Goal: Task Accomplishment & Management: Complete application form

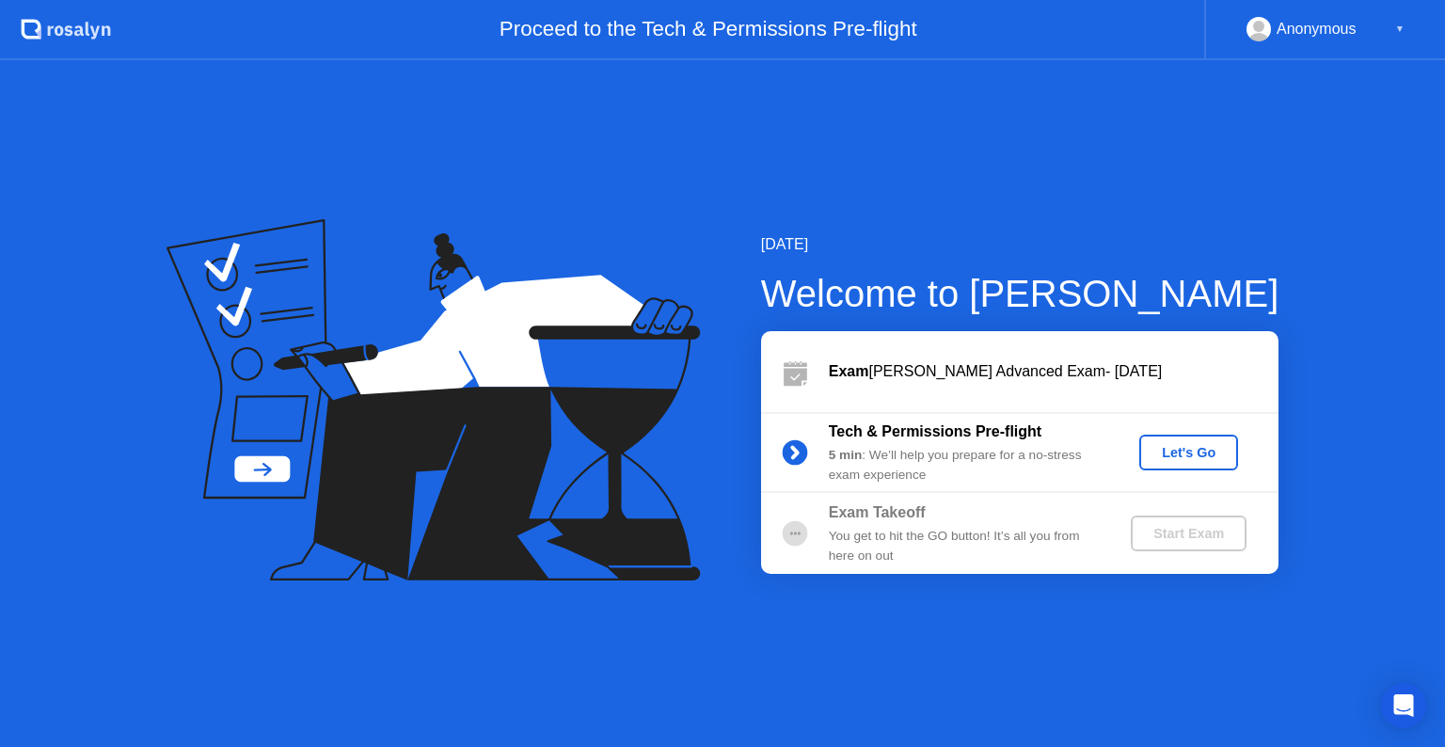
click at [1170, 449] on div "Let's Go" at bounding box center [1189, 452] width 84 height 15
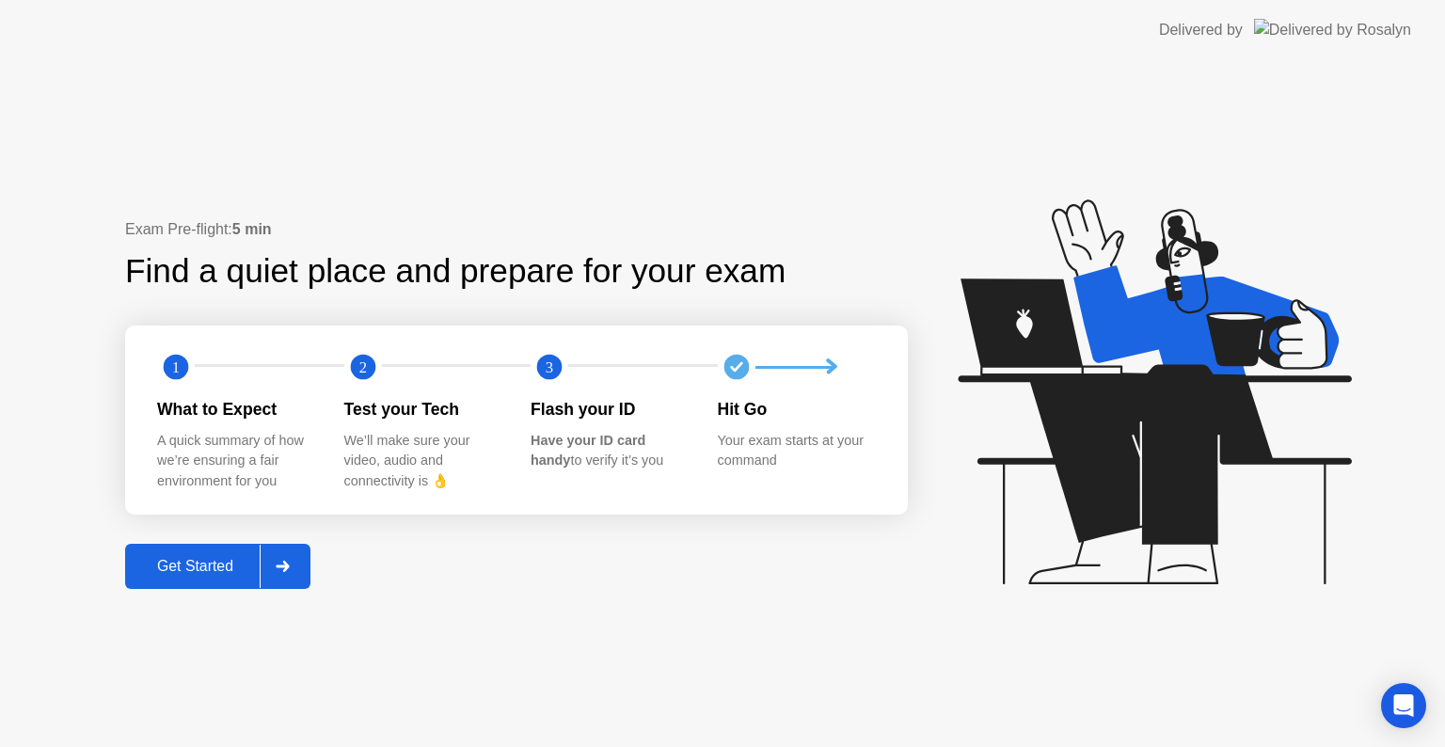
click at [216, 561] on div "Get Started" at bounding box center [195, 566] width 129 height 17
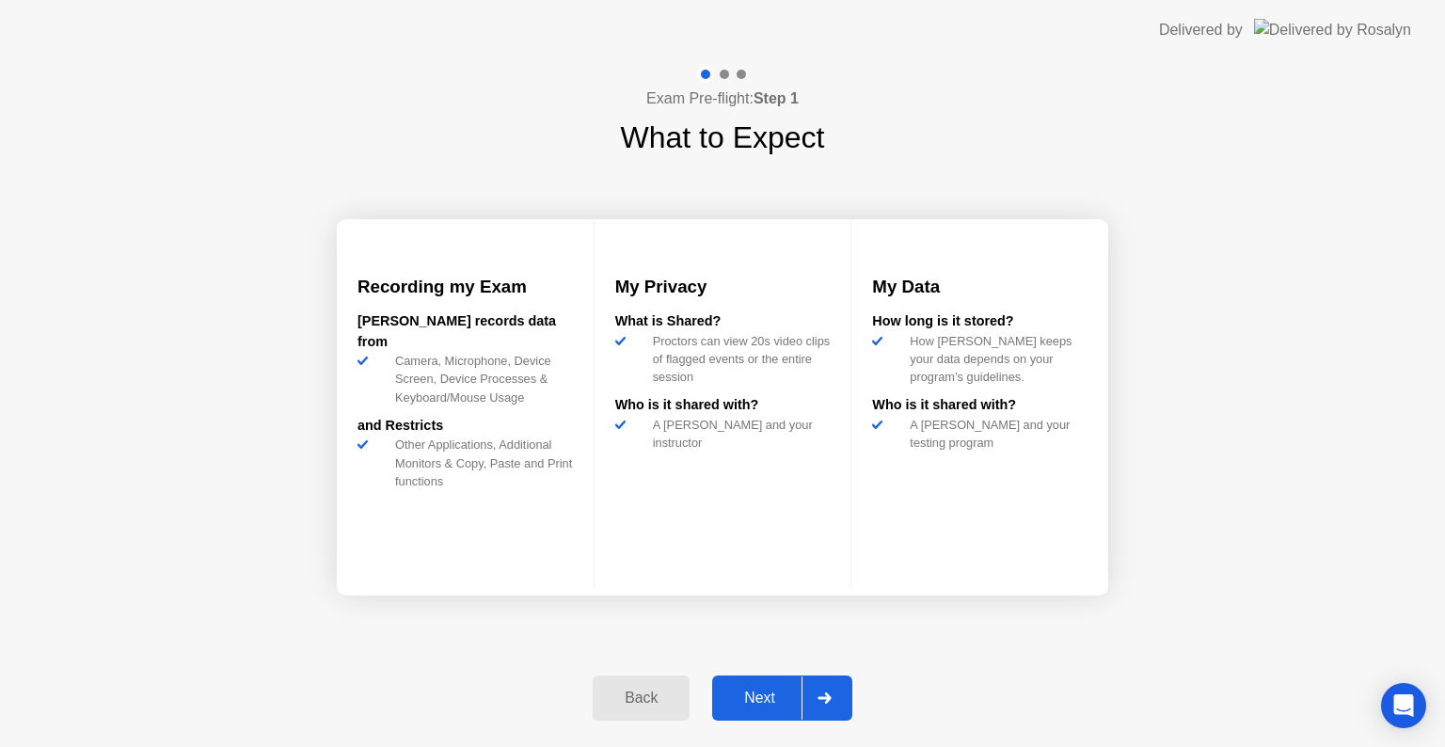
click at [767, 695] on div "Next" at bounding box center [760, 698] width 84 height 17
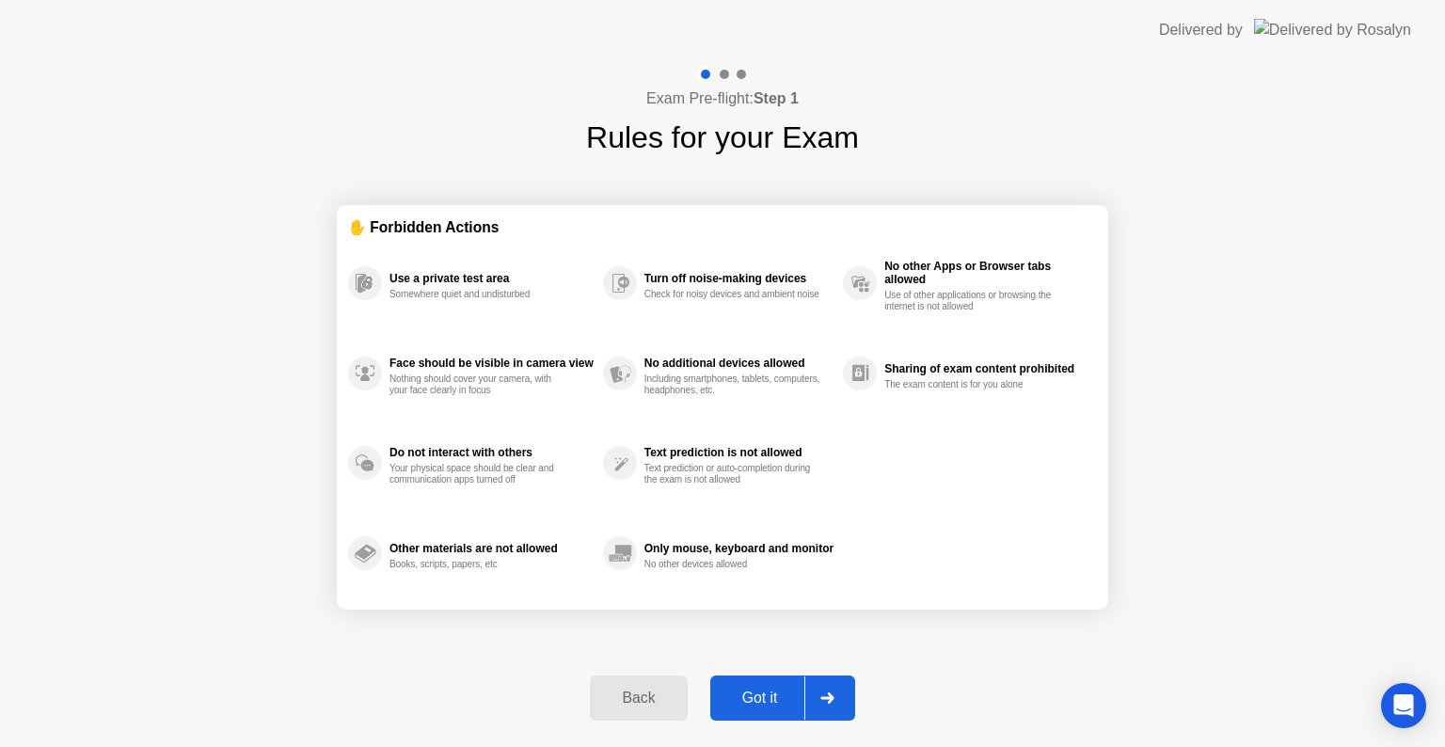
click at [756, 671] on div "Back Got it" at bounding box center [722, 698] width 287 height 87
click at [755, 690] on div "Got it" at bounding box center [760, 698] width 88 height 17
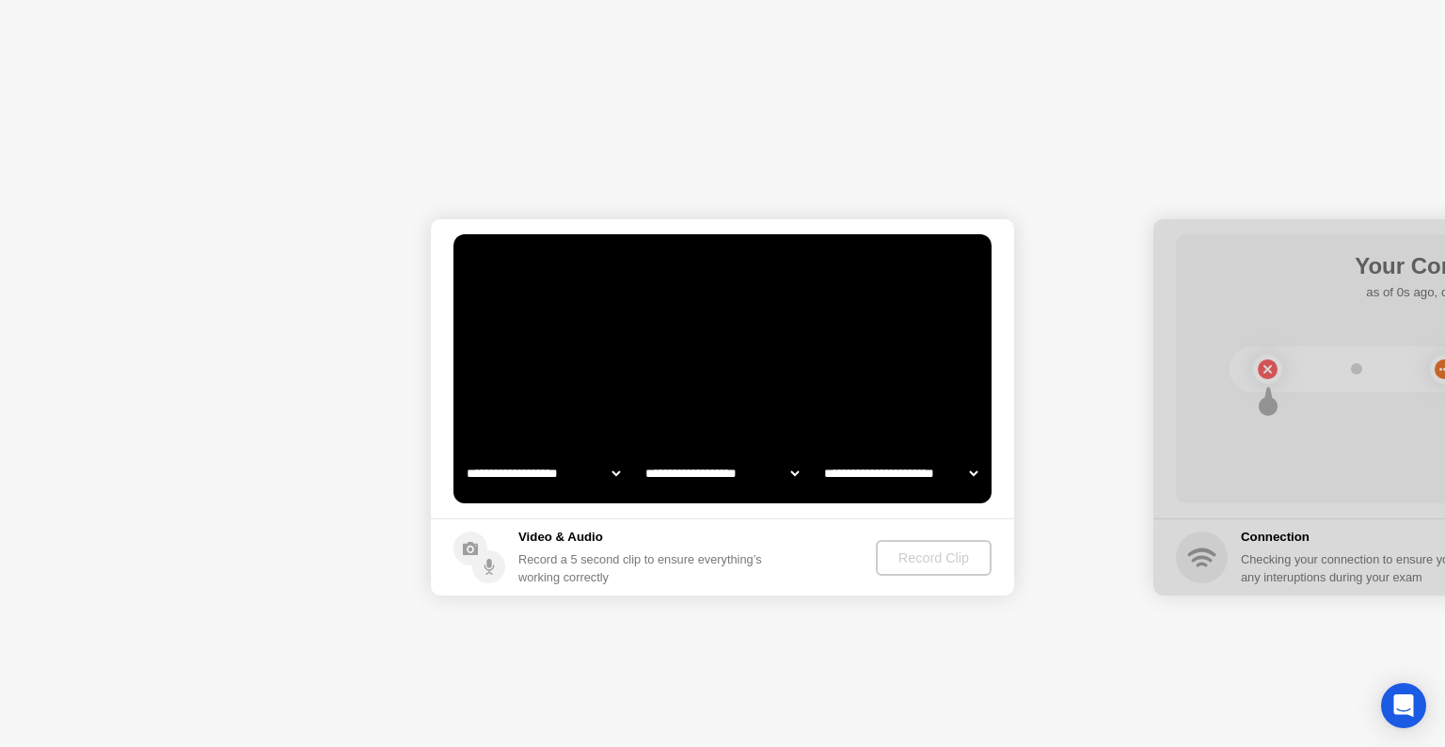
select select "**********"
select select "*******"
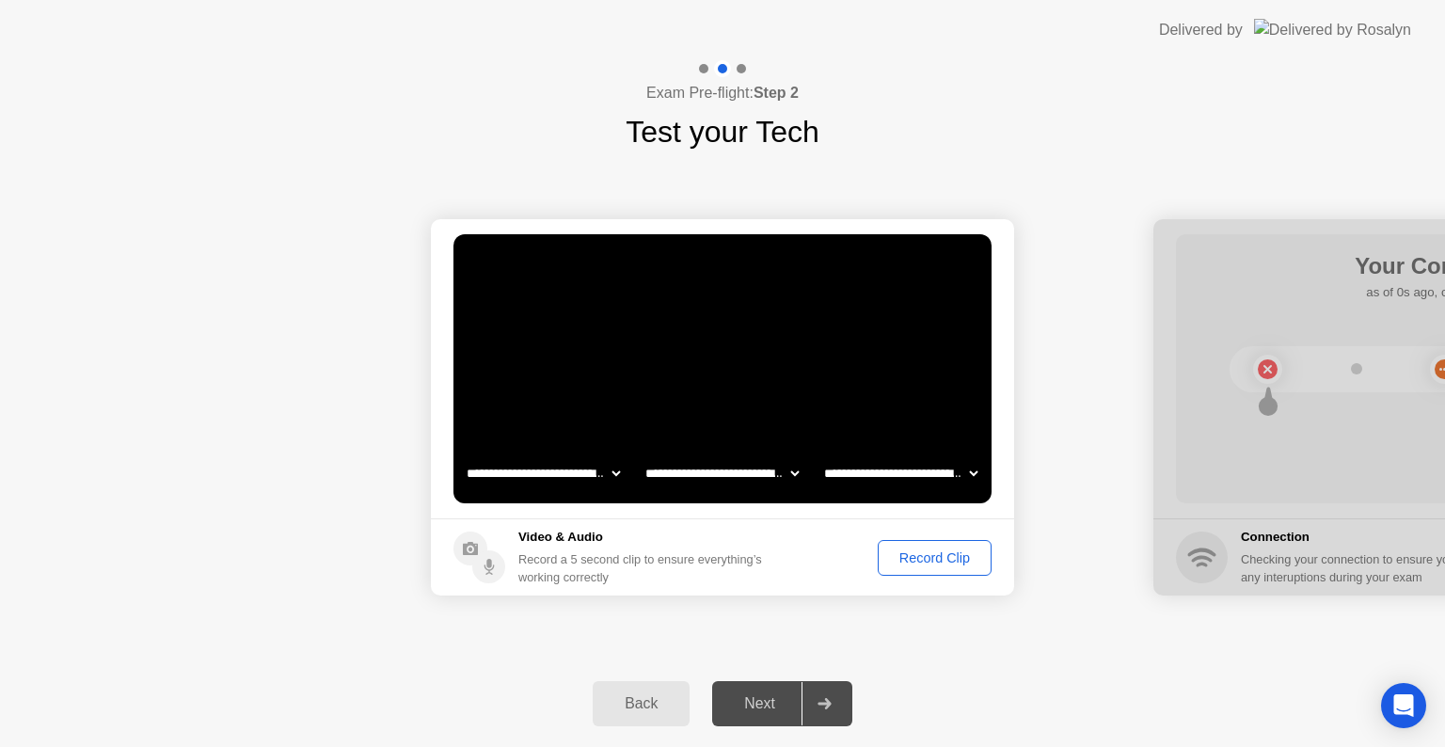
click at [925, 562] on div "Record Clip" at bounding box center [934, 557] width 101 height 15
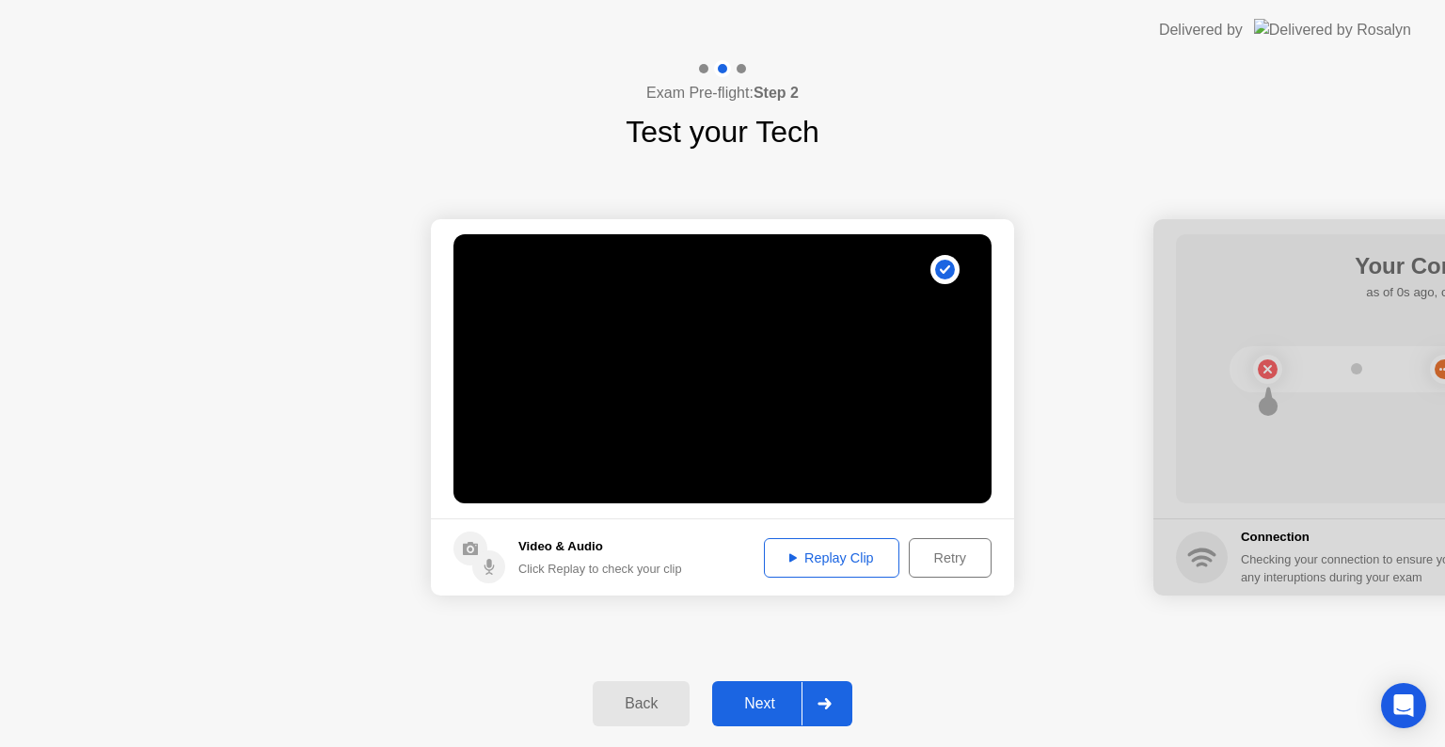
click at [763, 696] on div "Next" at bounding box center [760, 703] width 84 height 17
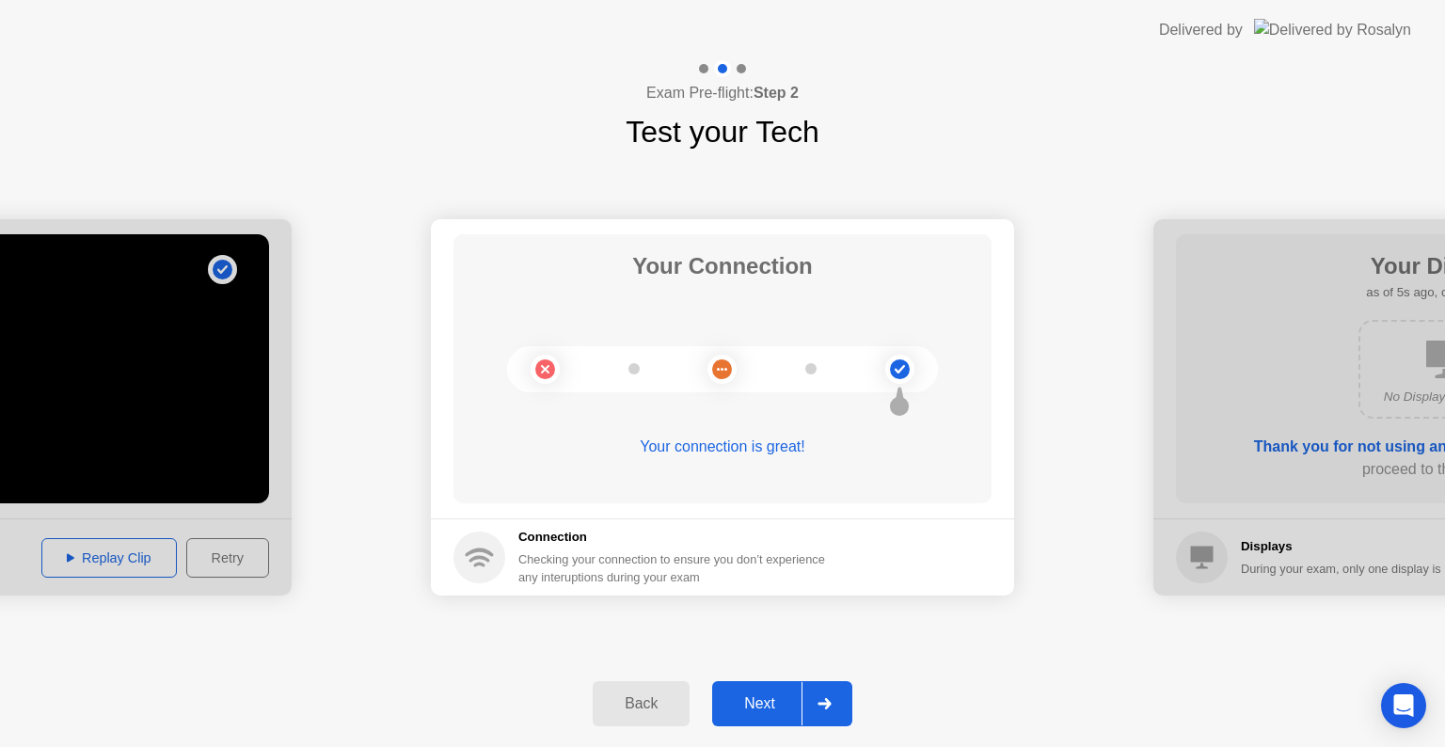
click at [768, 704] on div "Next" at bounding box center [760, 703] width 84 height 17
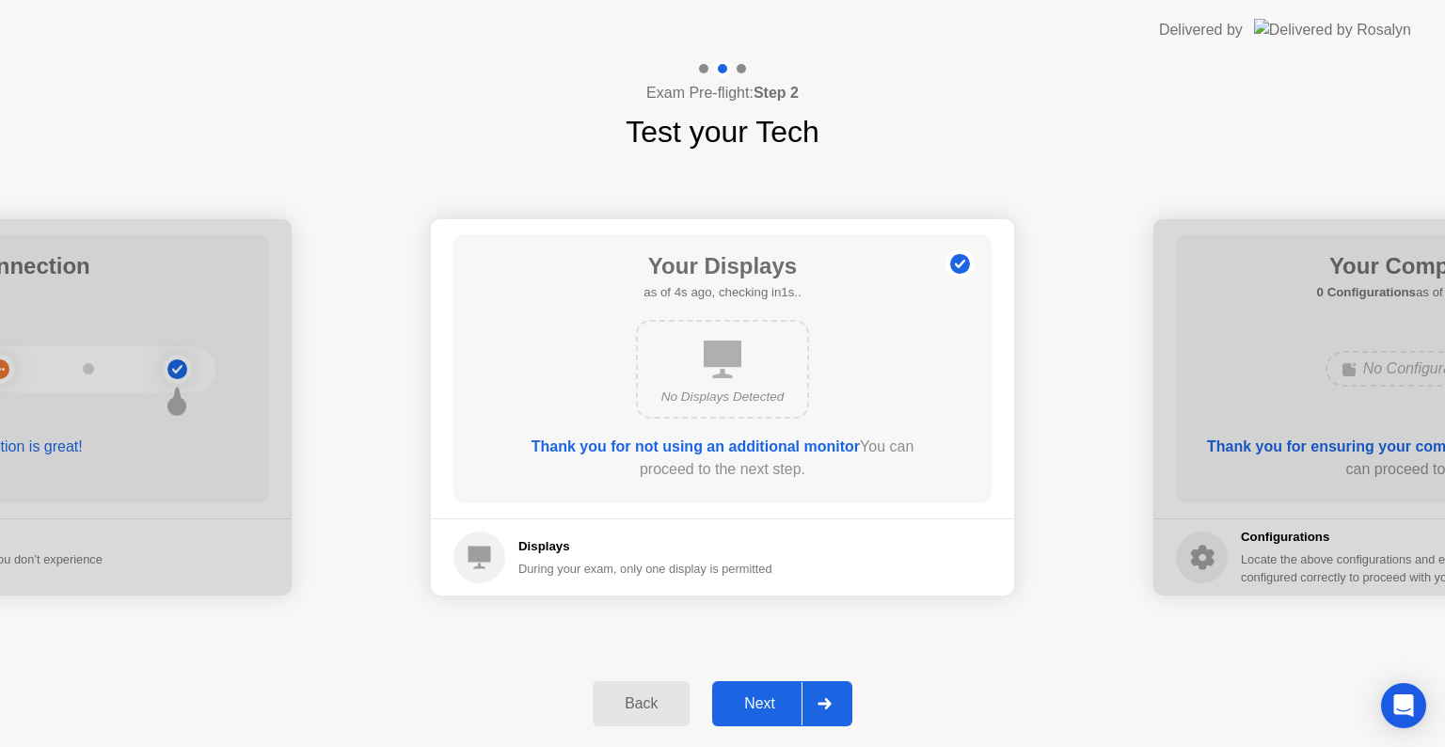
click at [768, 704] on div "Next" at bounding box center [760, 703] width 84 height 17
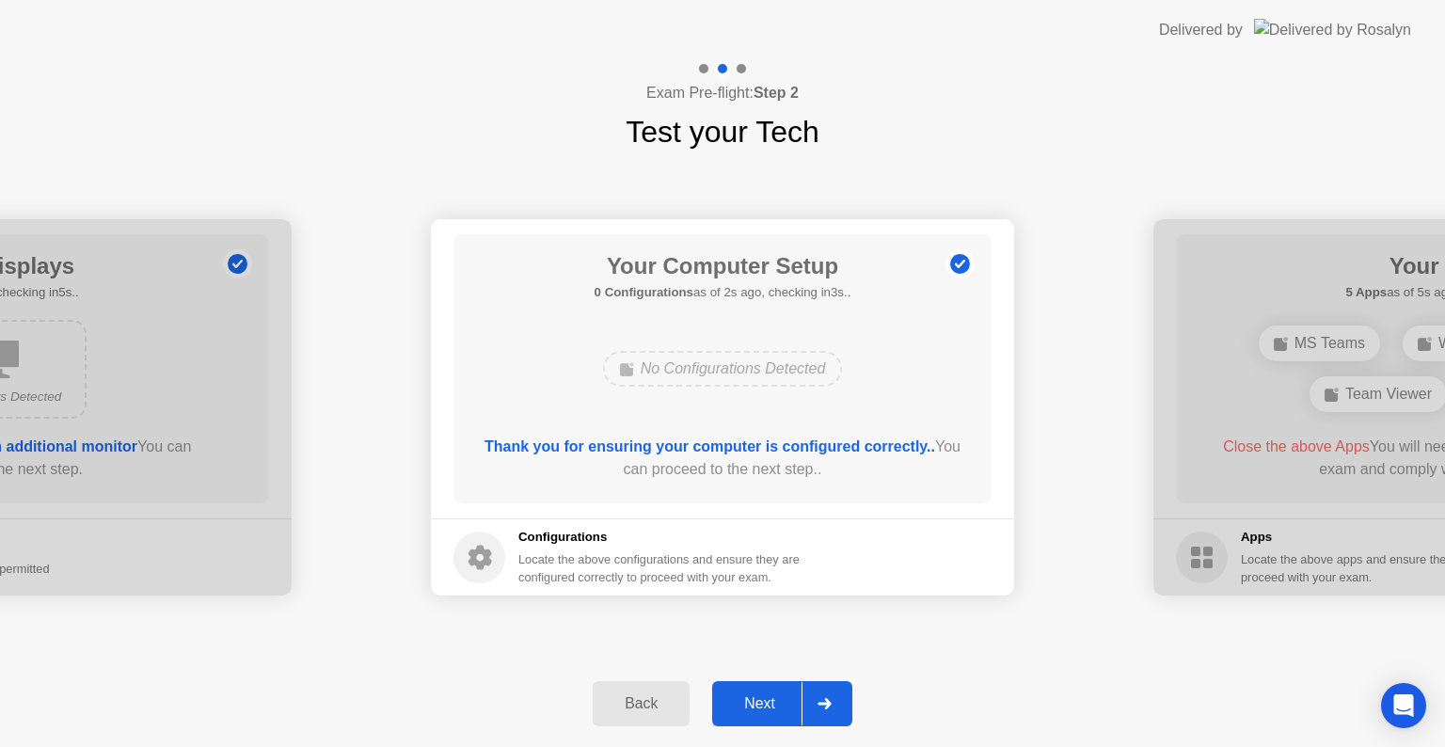
click at [768, 704] on div "Next" at bounding box center [760, 703] width 84 height 17
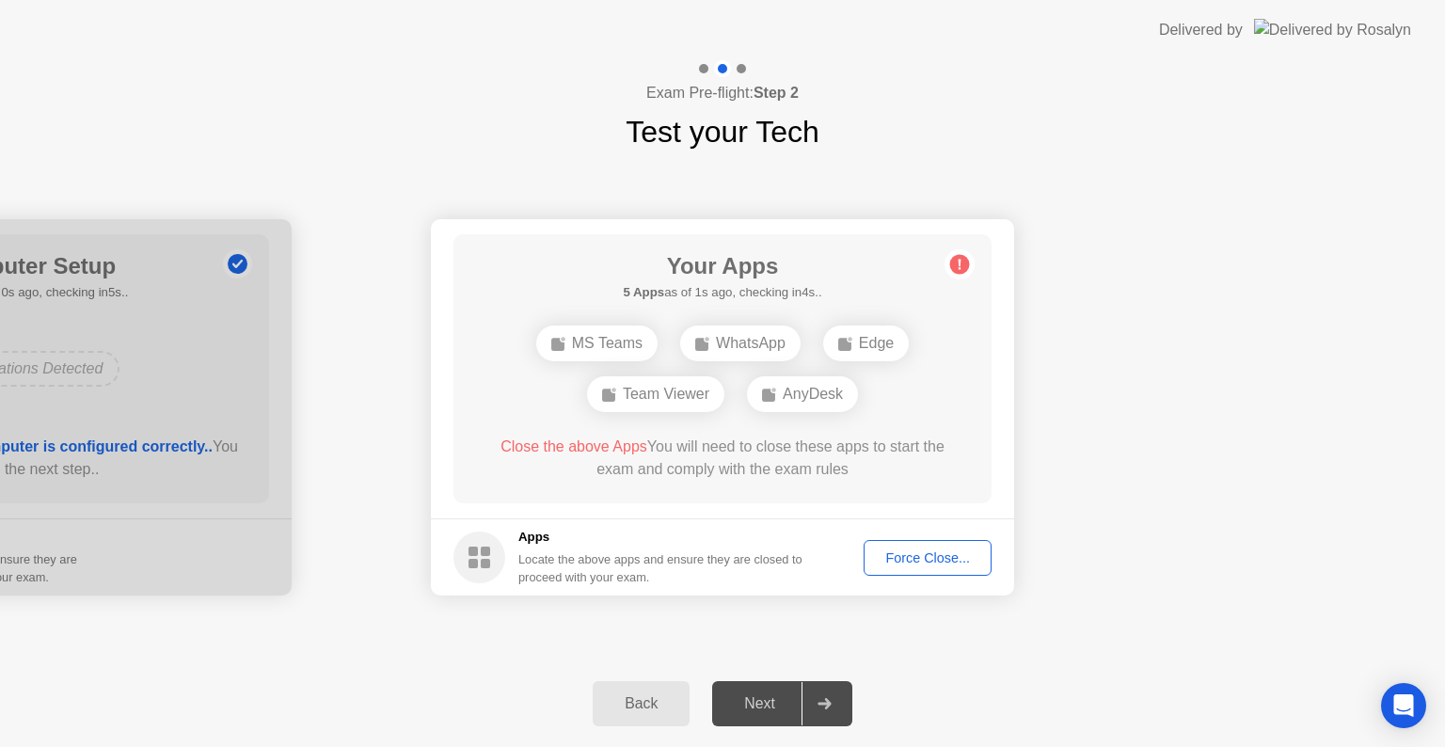
click at [908, 562] on div "Force Close..." at bounding box center [927, 557] width 115 height 15
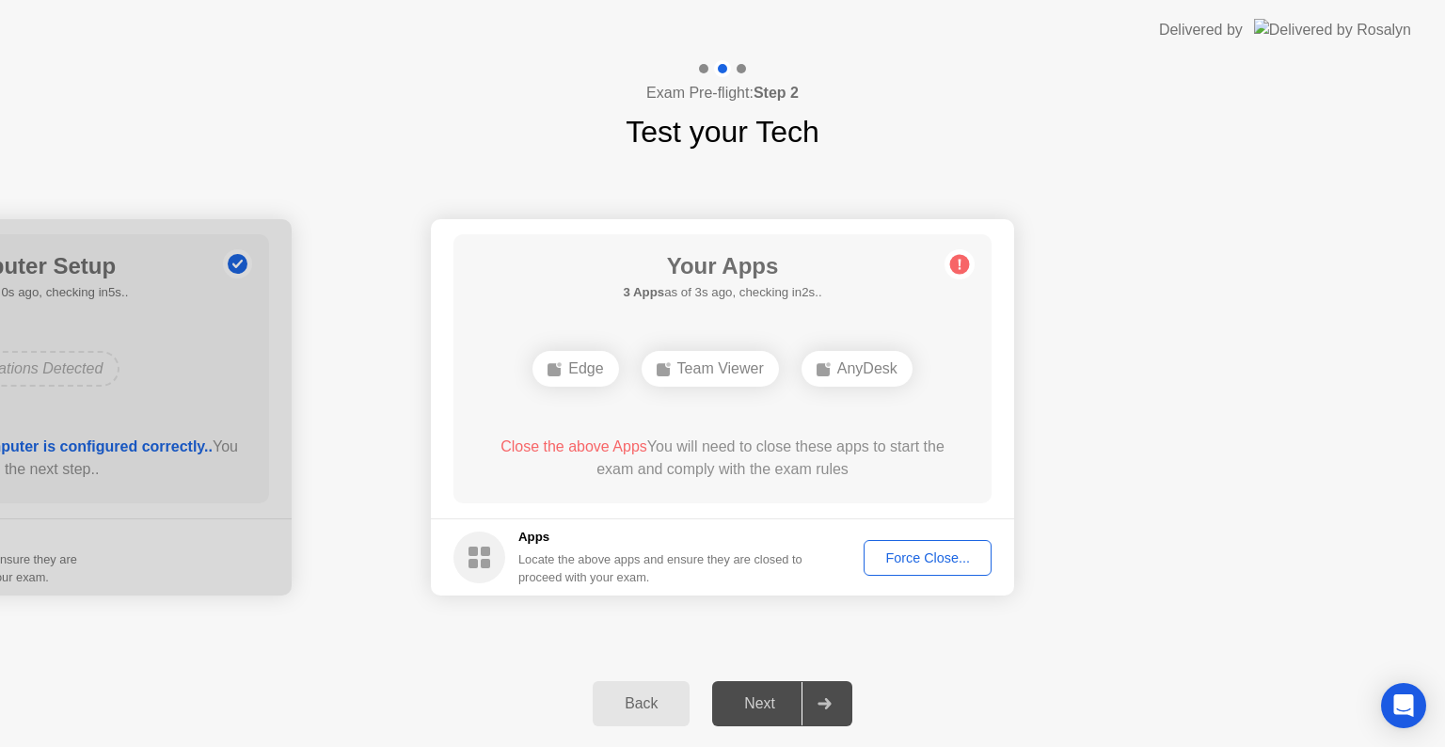
click at [927, 564] on div "Force Close..." at bounding box center [927, 557] width 115 height 15
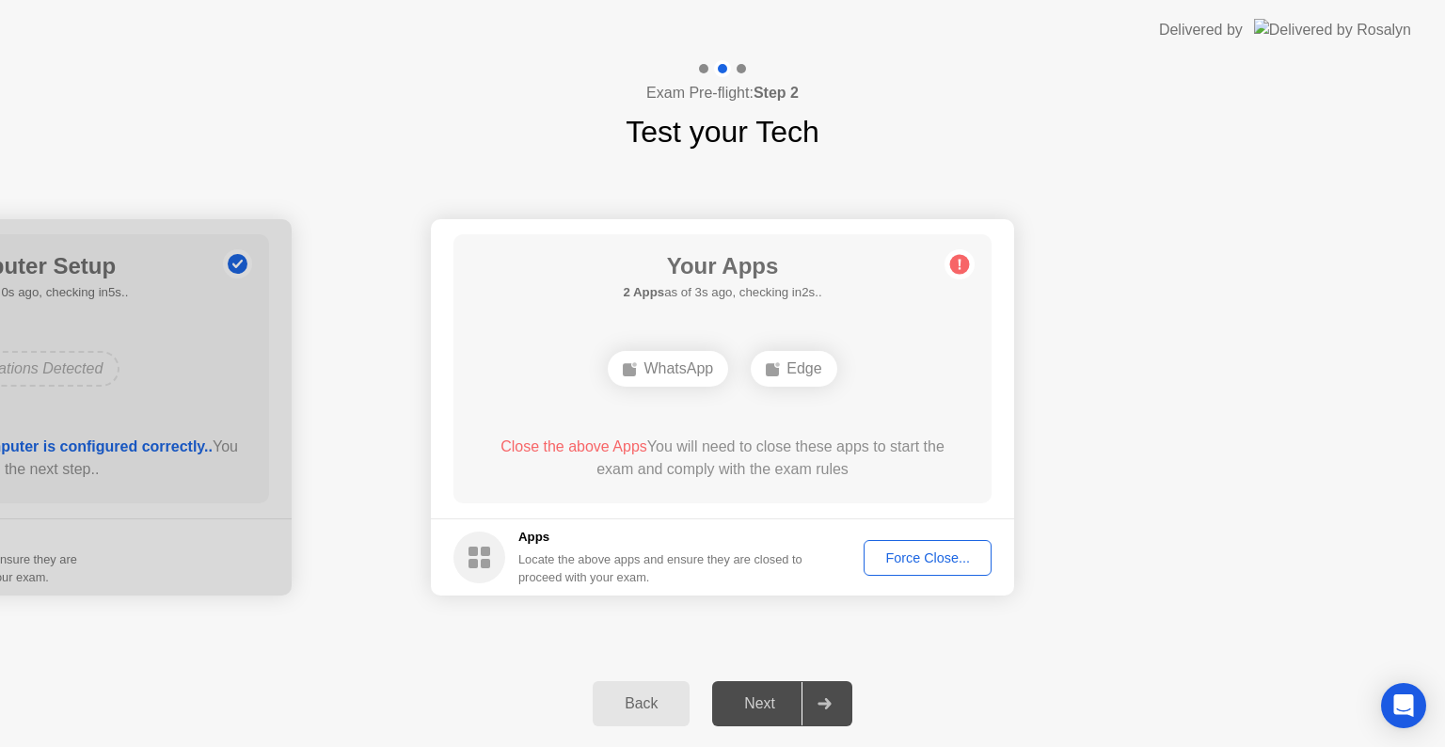
click at [919, 563] on div "Force Close..." at bounding box center [927, 557] width 115 height 15
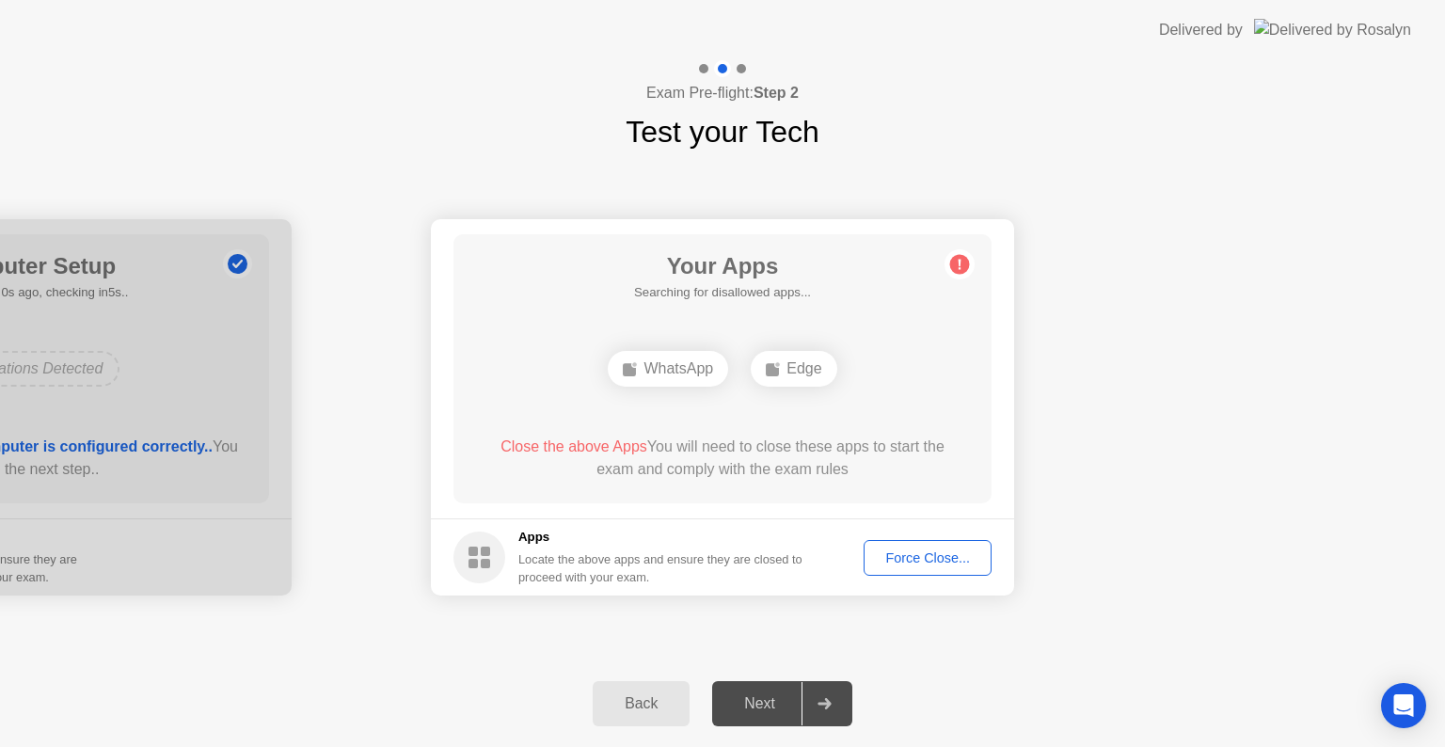
click at [933, 559] on div "Force Close..." at bounding box center [927, 557] width 115 height 15
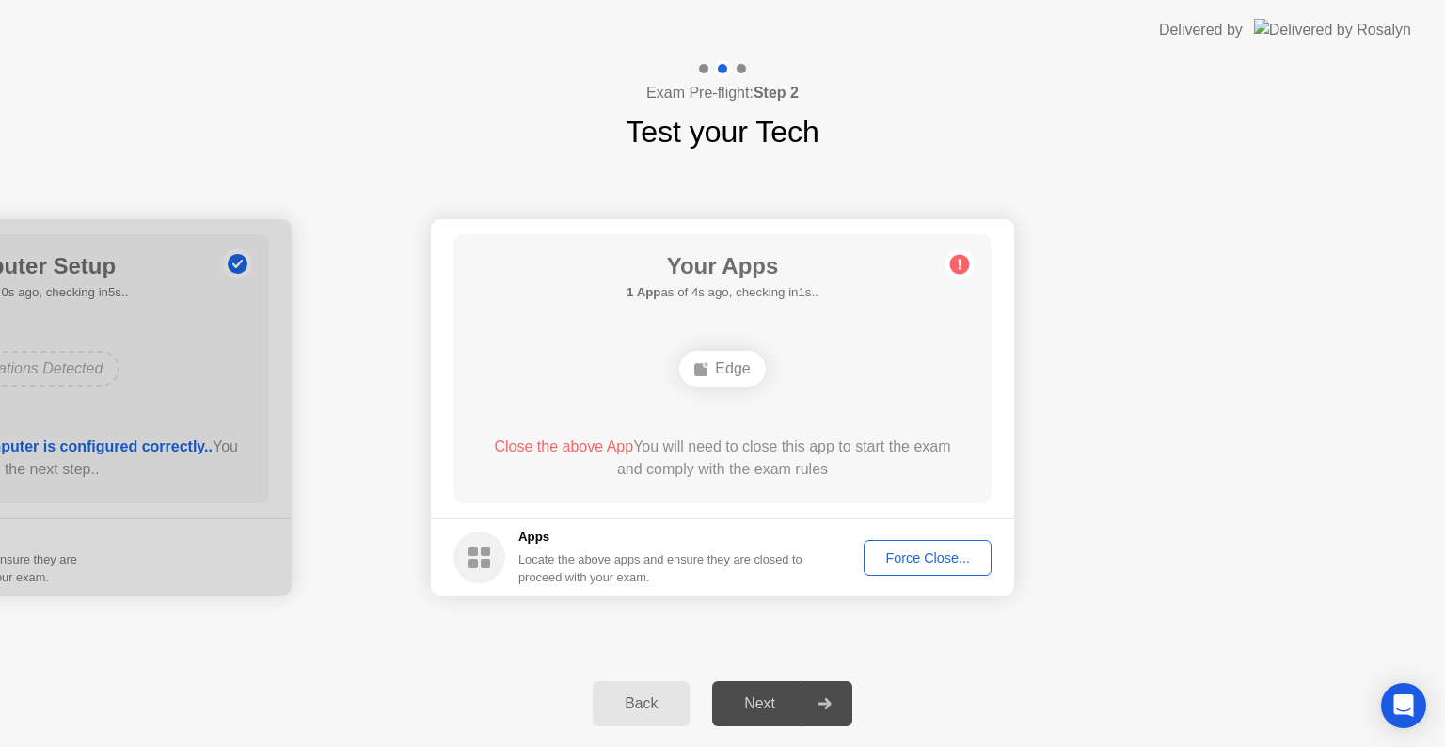
click at [958, 555] on div "Force Close..." at bounding box center [927, 557] width 115 height 15
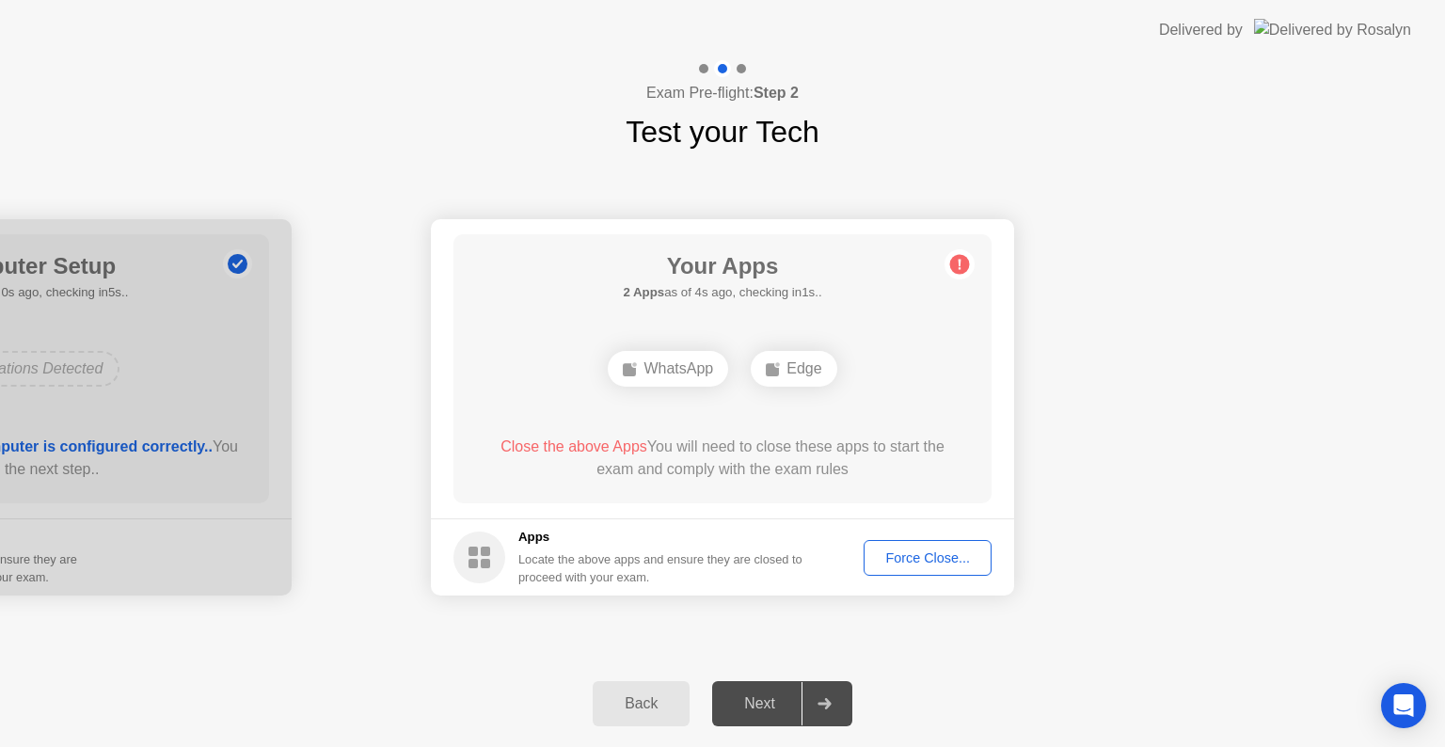
click at [956, 564] on div "Force Close..." at bounding box center [927, 557] width 115 height 15
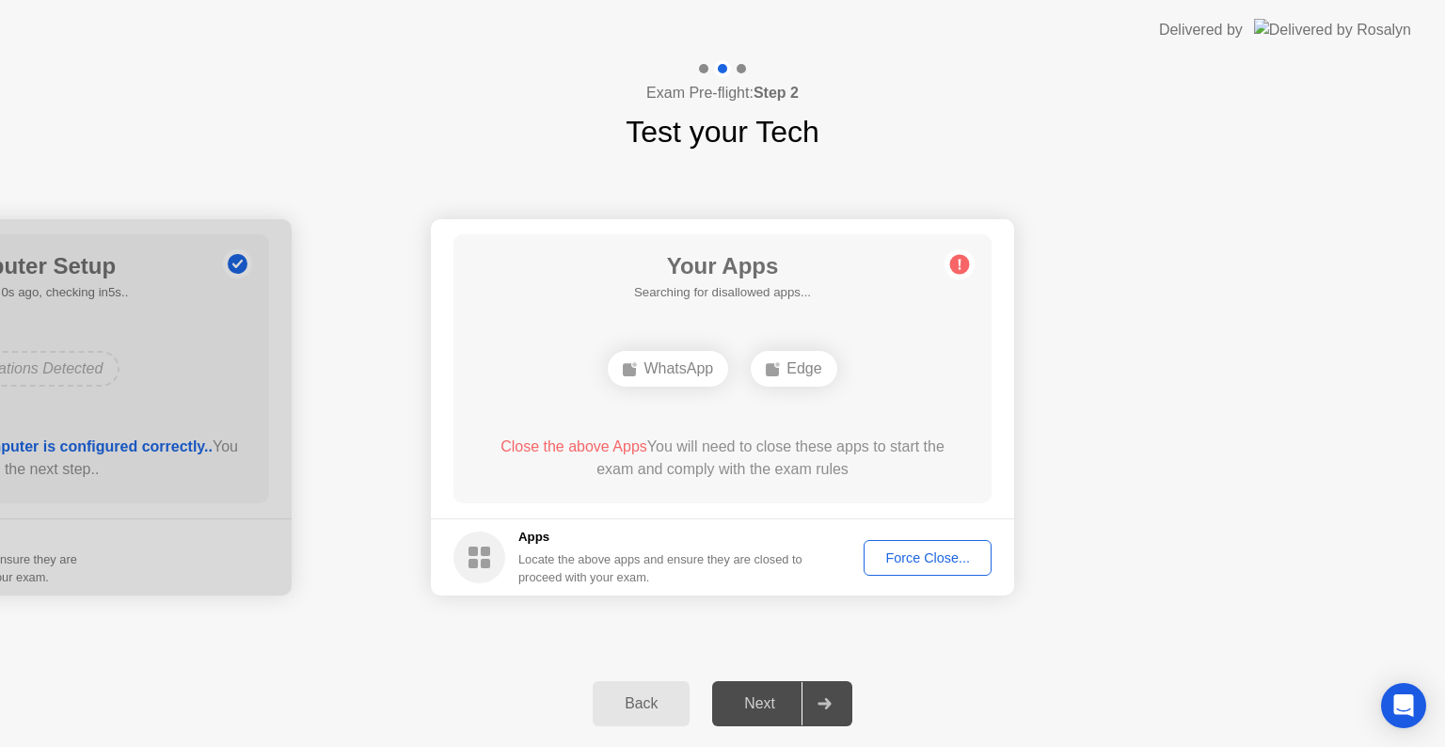
click at [947, 560] on div "Force Close..." at bounding box center [927, 557] width 115 height 15
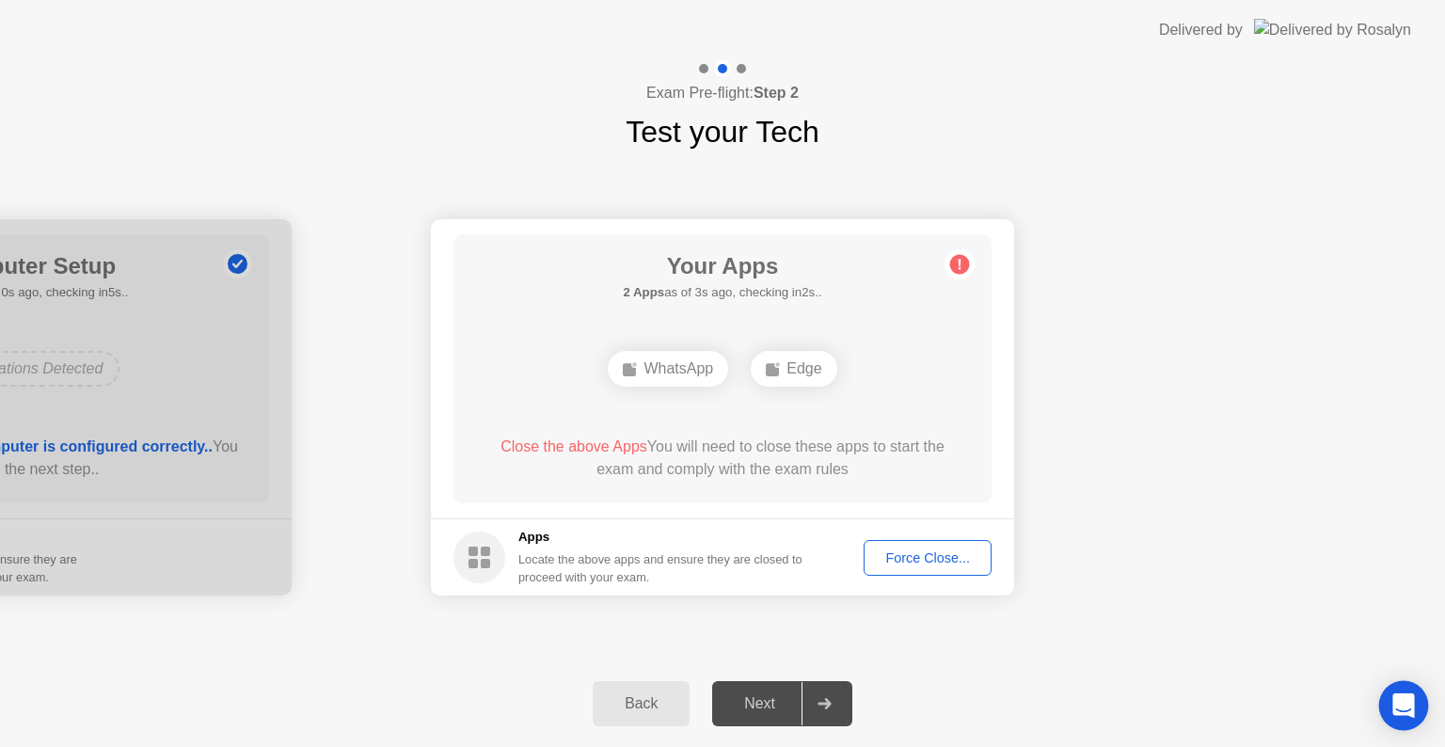
click at [1404, 708] on icon "Open Intercom Messenger" at bounding box center [1404, 705] width 22 height 24
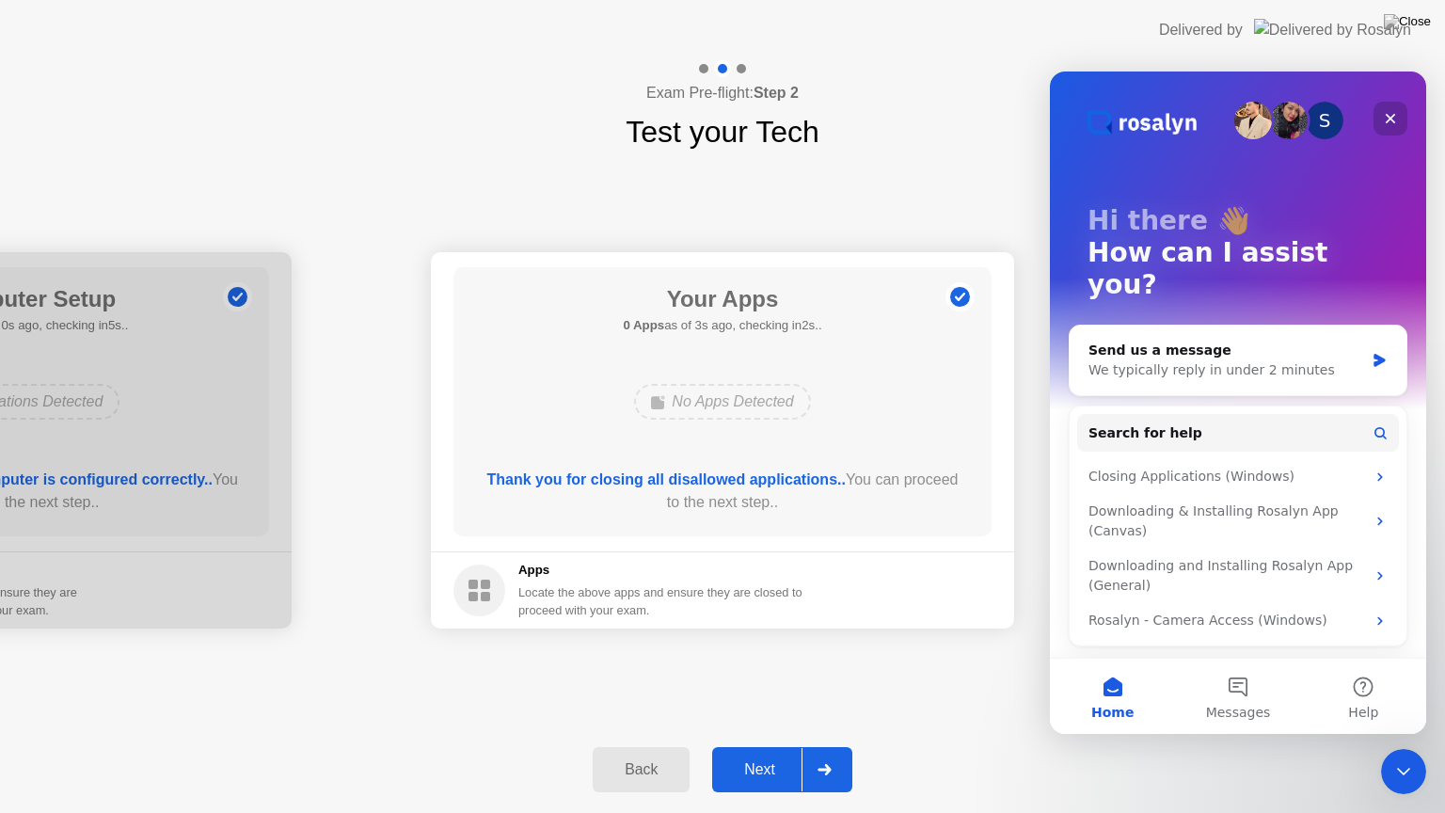
click at [1400, 113] on div "Close" at bounding box center [1391, 119] width 34 height 34
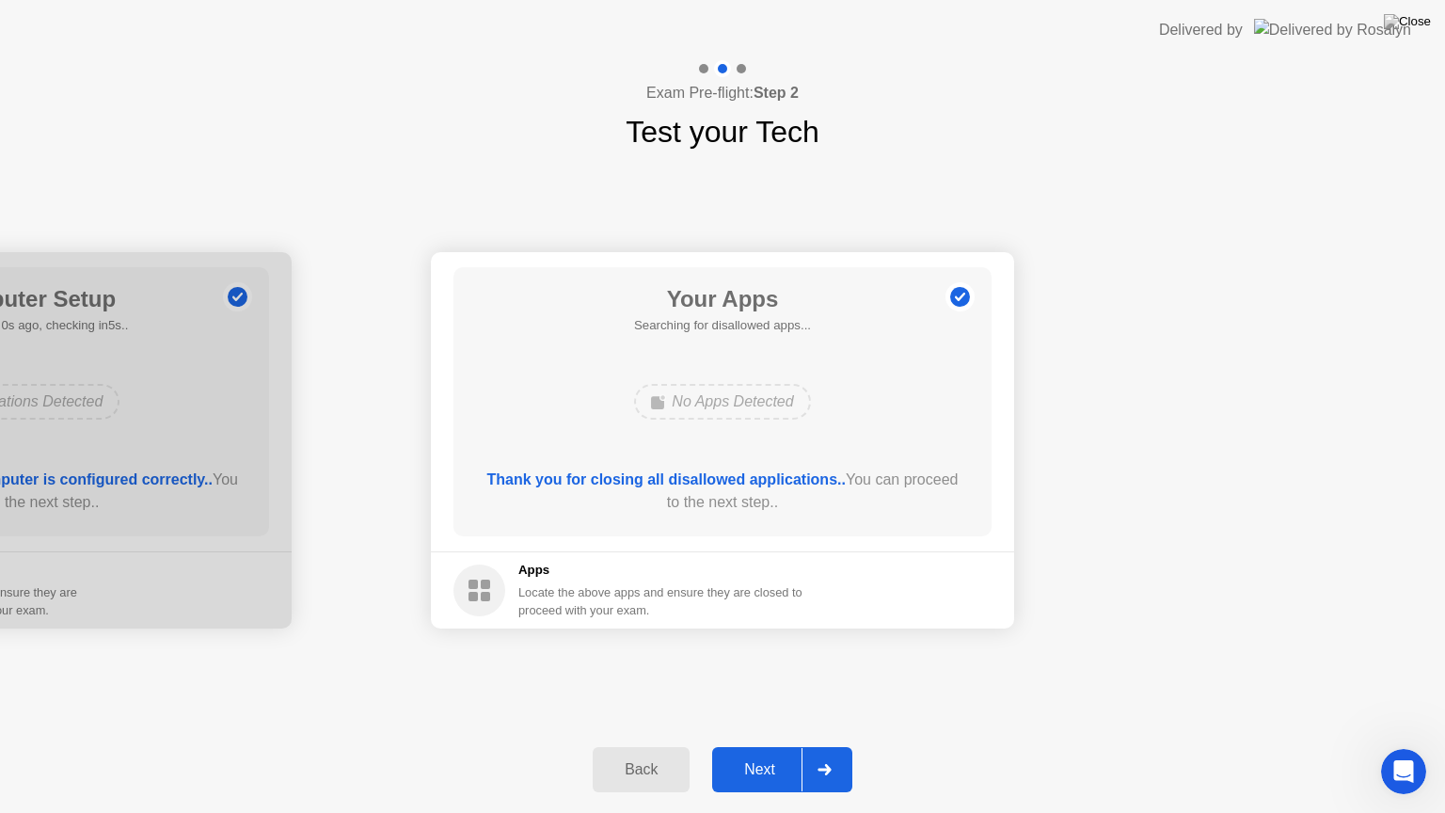
click at [755, 746] on div "Next" at bounding box center [760, 769] width 84 height 17
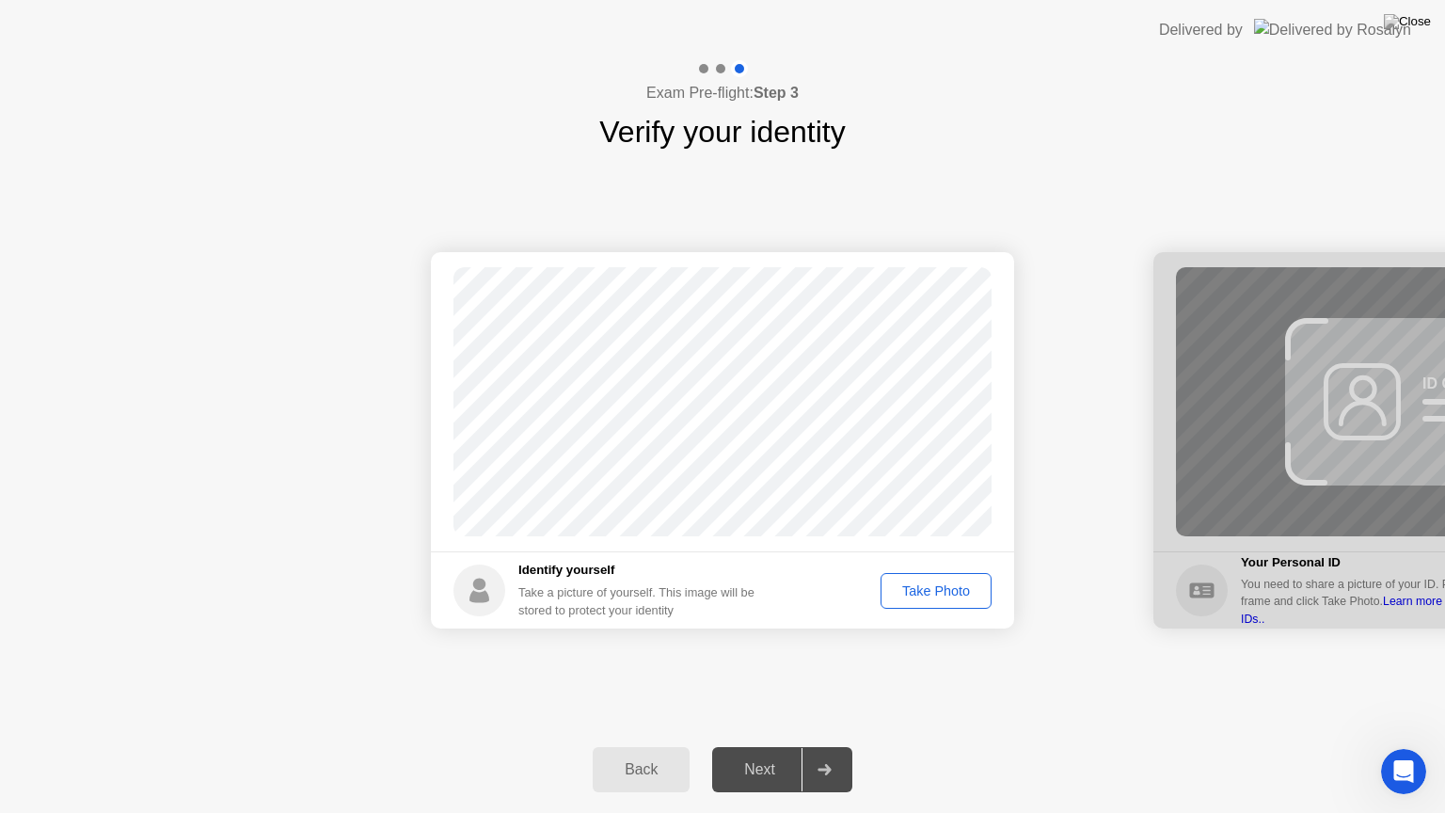
click at [916, 583] on div "Take Photo" at bounding box center [936, 590] width 98 height 15
click at [768, 746] on div "Next" at bounding box center [760, 769] width 84 height 17
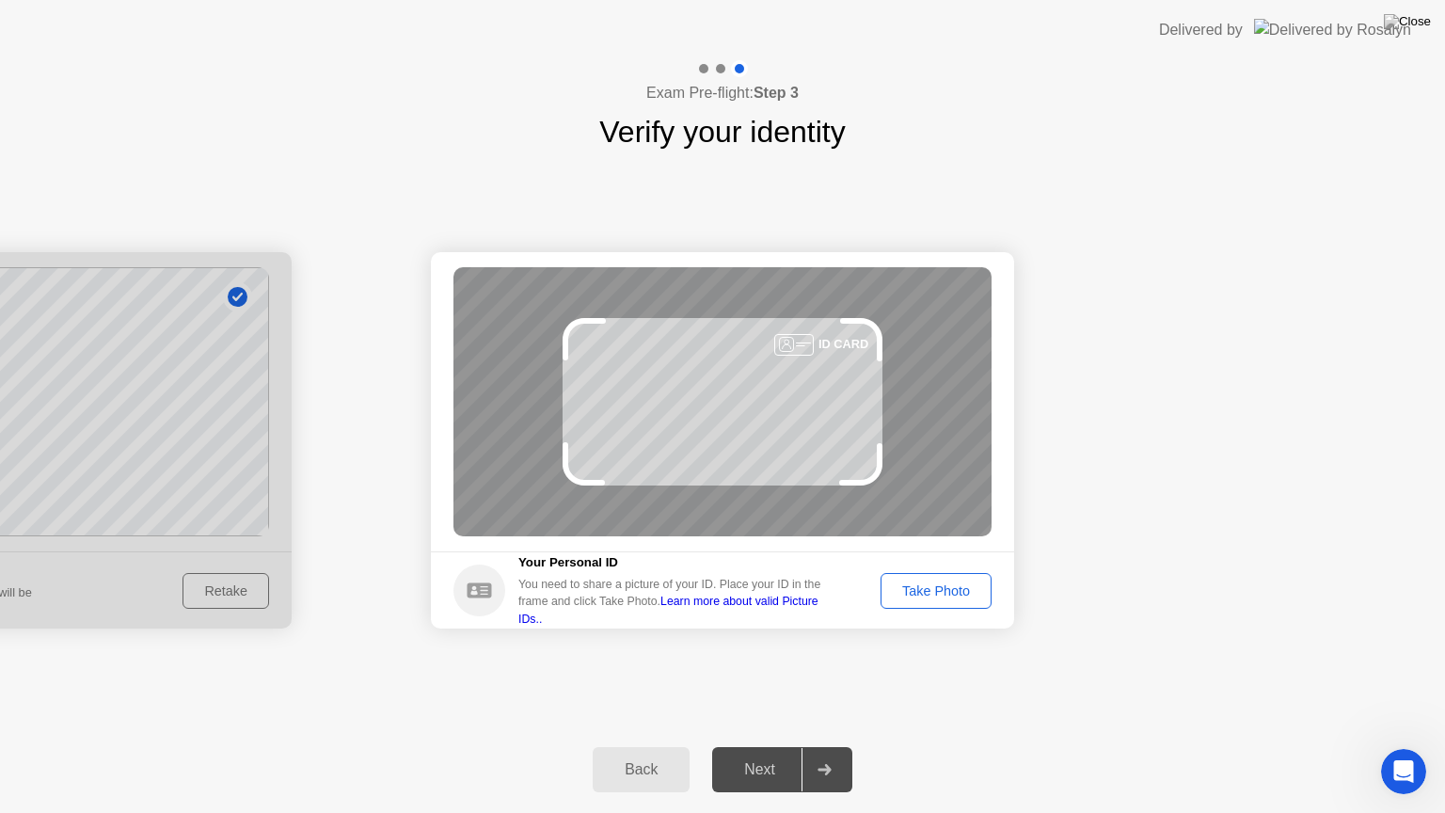
click at [978, 583] on div "Take Photo" at bounding box center [936, 590] width 98 height 15
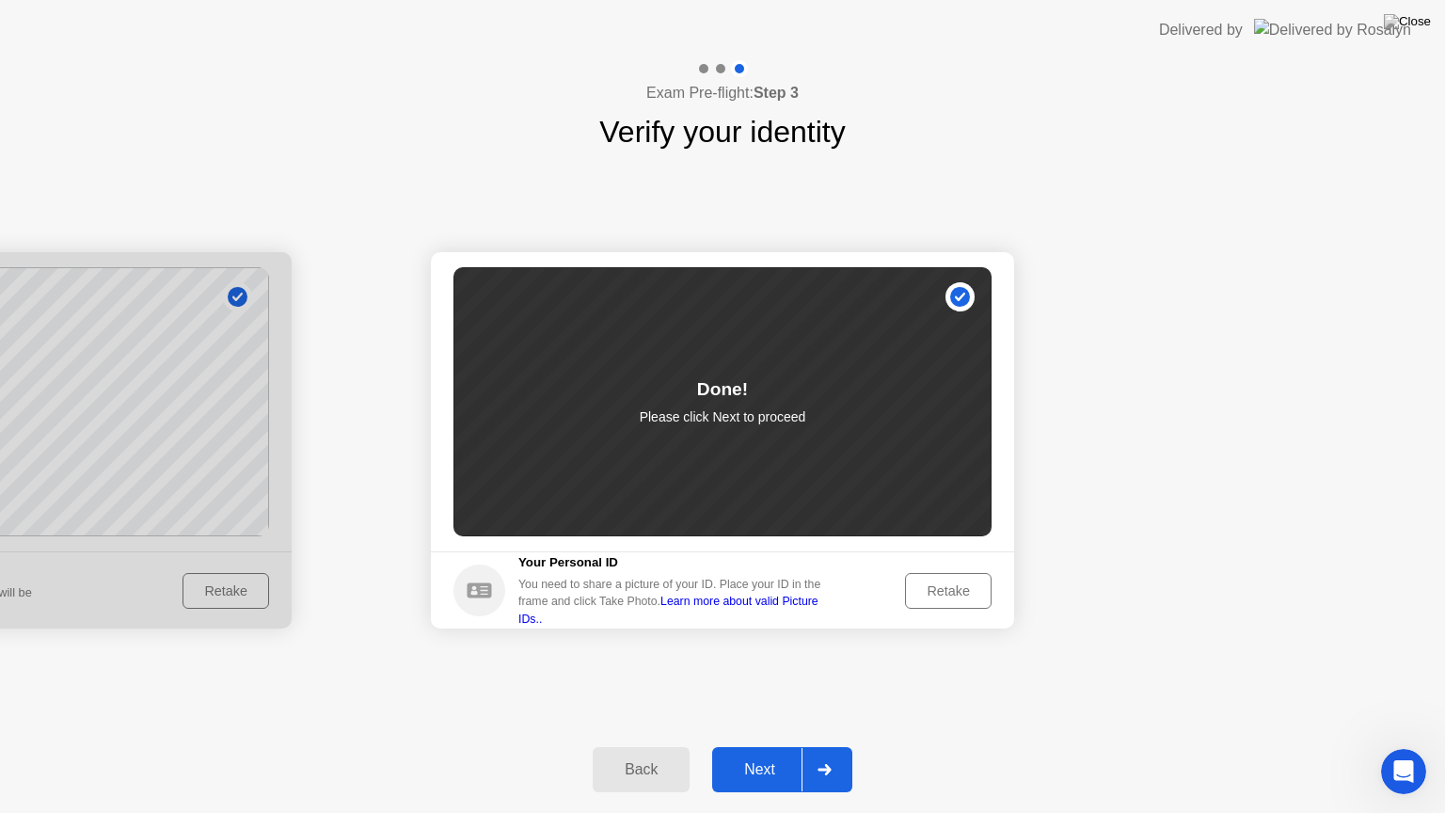
click at [744, 746] on div "Next" at bounding box center [760, 769] width 84 height 17
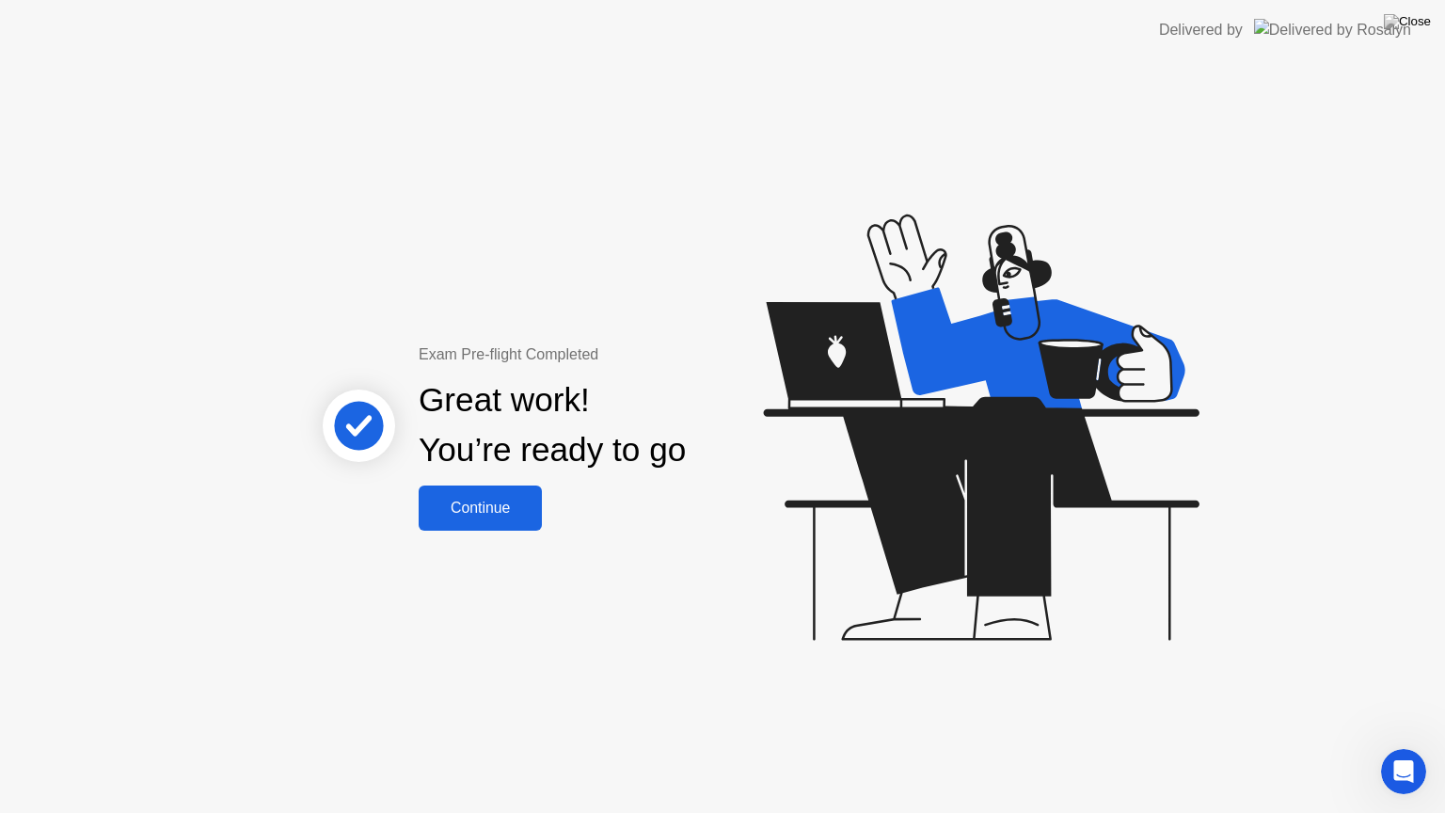
click at [510, 501] on div "Continue" at bounding box center [480, 508] width 112 height 17
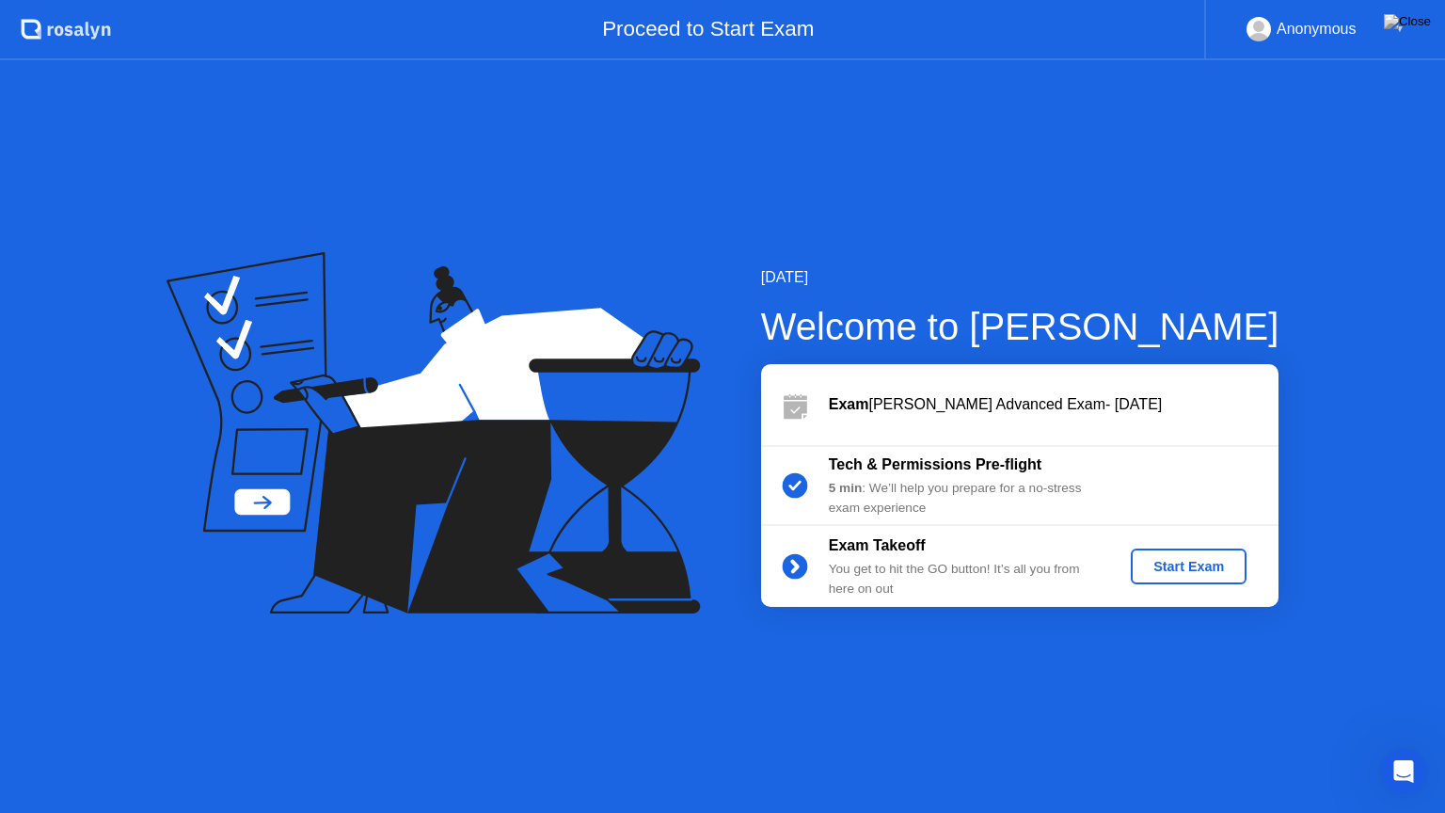
click at [1193, 566] on div "Start Exam" at bounding box center [1188, 566] width 101 height 15
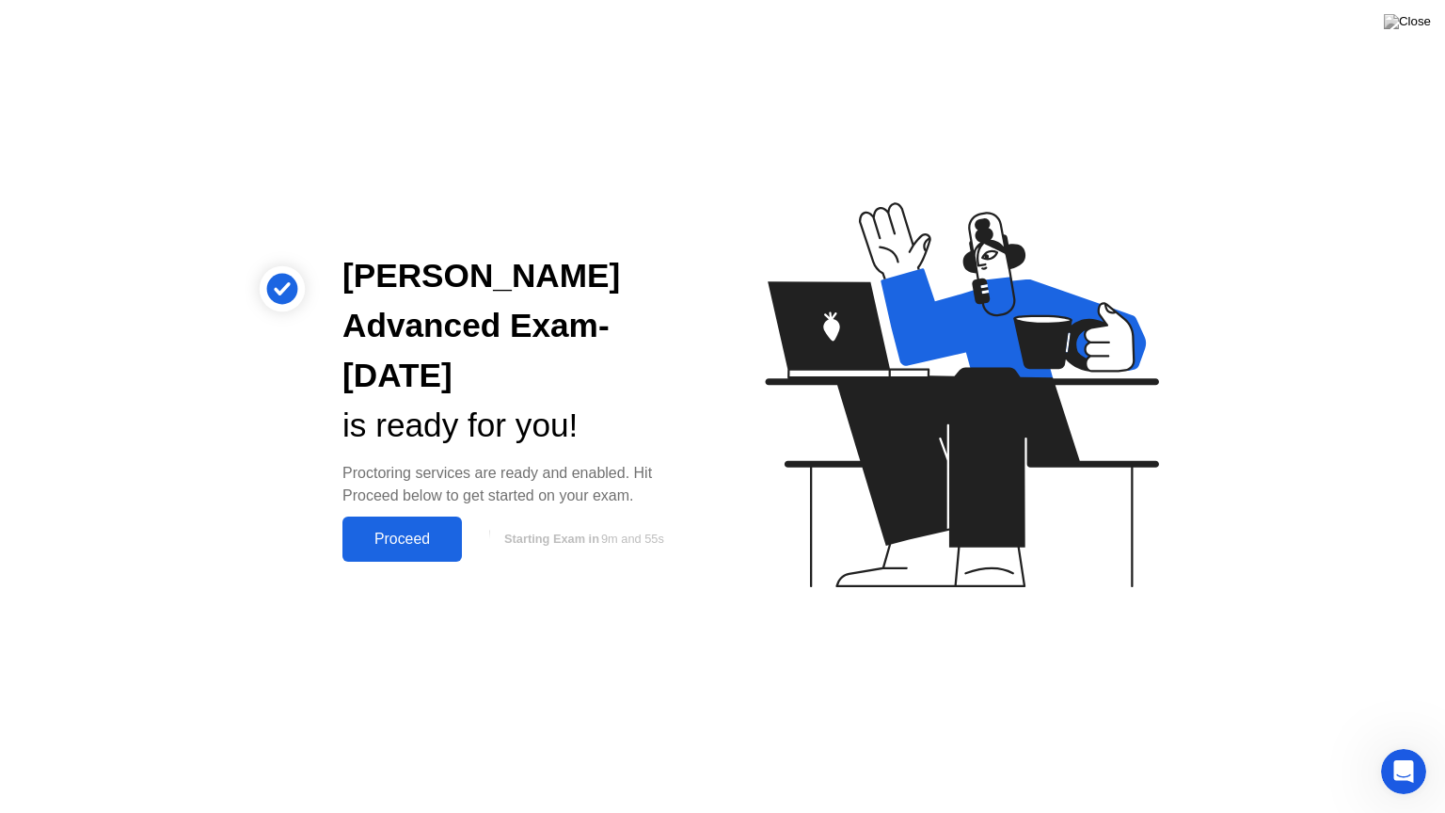
click at [429, 537] on div "Proceed" at bounding box center [402, 539] width 108 height 17
